Goal: Information Seeking & Learning: Learn about a topic

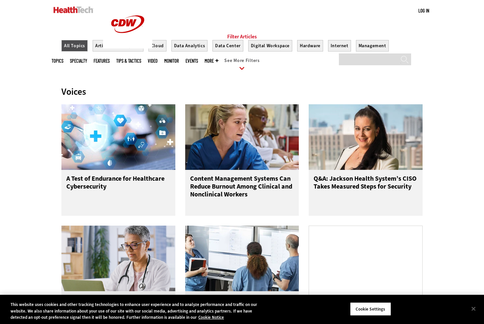
scroll to position [262, 0]
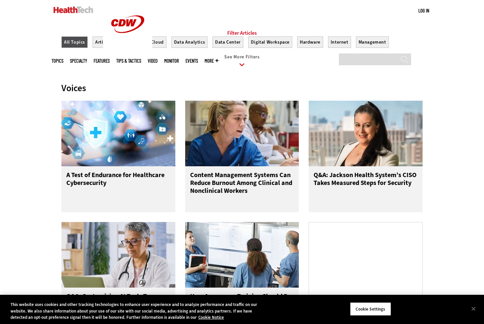
click at [422, 69] on div at bounding box center [241, 64] width 361 height 10
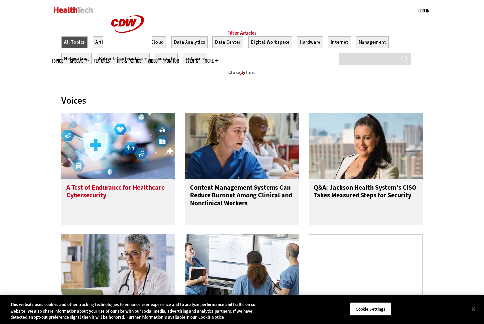
click at [128, 193] on div "A Test of Endurance for Healthcare Cybersecurity" at bounding box center [118, 202] width 114 height 46
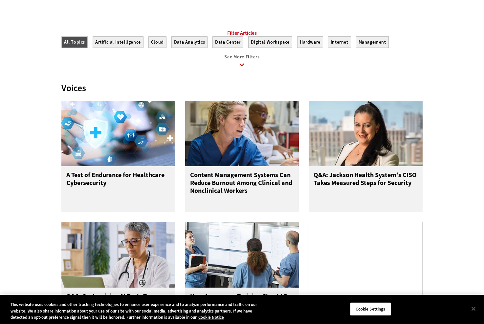
click at [403, 58] on section "Filter Articles All Topics Artificial Intelligence Cloud Data Analytics Data Ce…" at bounding box center [241, 51] width 361 height 43
